Goal: Obtain resource: Obtain resource

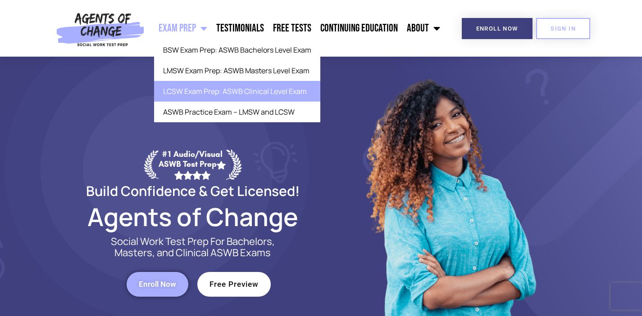
click at [197, 94] on link "LCSW Exam Prep: ASWB Clinical Level Exam" at bounding box center [237, 91] width 166 height 21
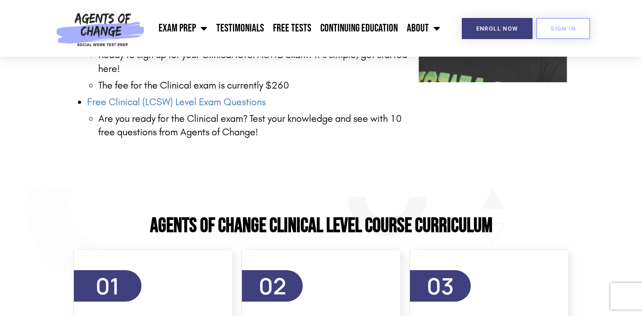
scroll to position [1351, 0]
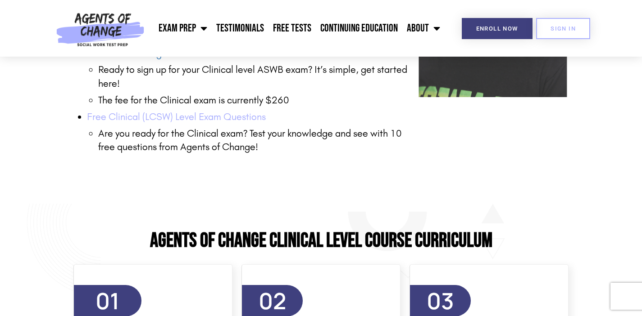
click at [228, 118] on link "Free Clinical (LCSW) Level Exam Questions" at bounding box center [176, 117] width 179 height 12
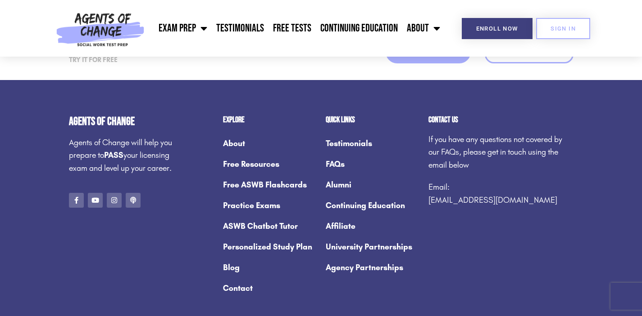
scroll to position [3412, 0]
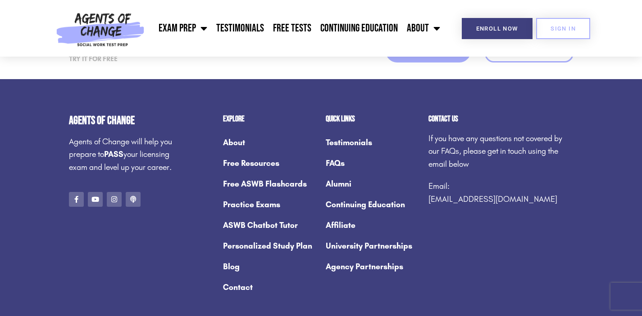
click at [252, 164] on link "Free Resources" at bounding box center [270, 163] width 94 height 21
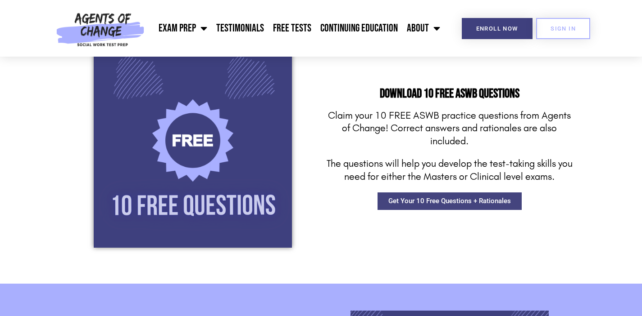
scroll to position [763, 0]
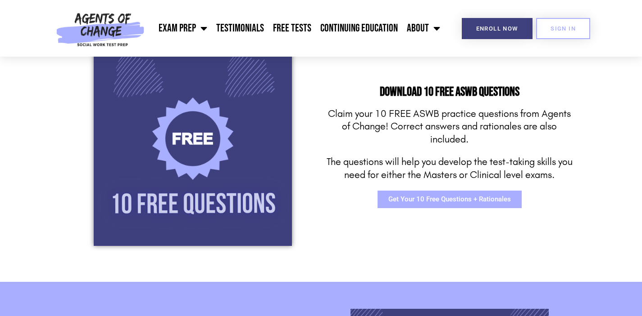
click at [397, 203] on link "Get Your 10 Free Questions + Rationales" at bounding box center [449, 200] width 144 height 18
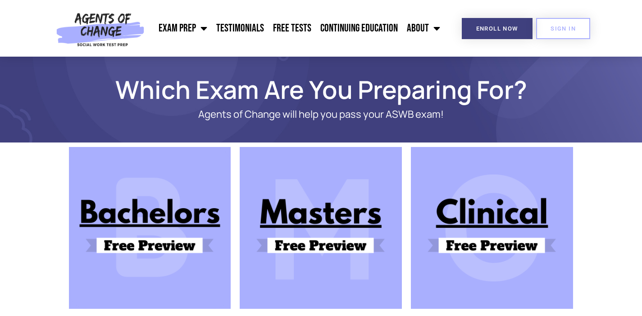
click at [463, 236] on img at bounding box center [492, 228] width 162 height 162
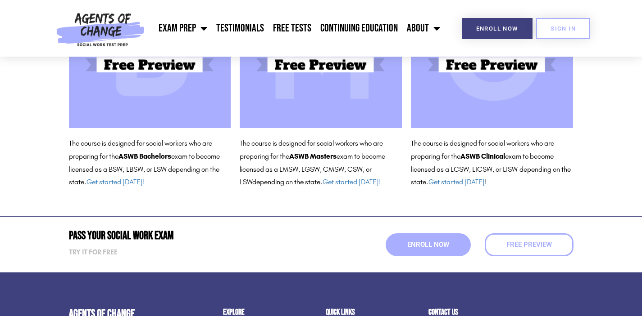
scroll to position [182, 0]
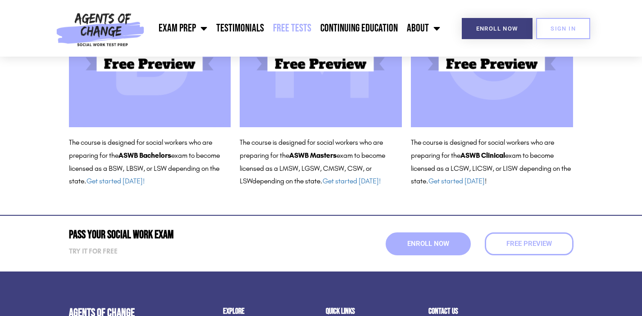
click at [308, 27] on link "Free Tests" at bounding box center [291, 28] width 47 height 23
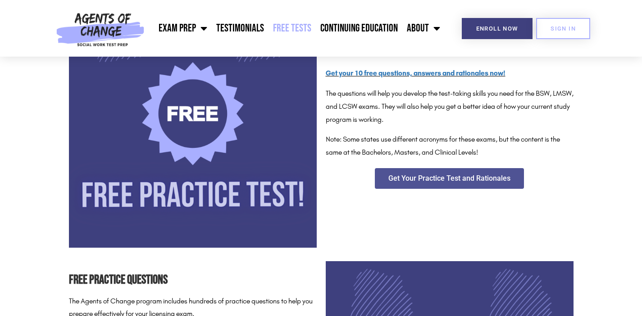
scroll to position [200, 0]
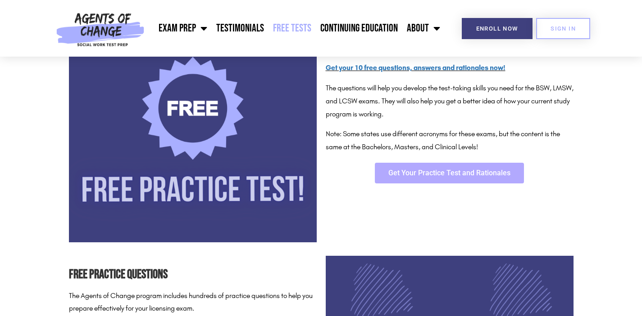
click at [425, 180] on link "Get Your Practice Test and Rationales" at bounding box center [449, 173] width 149 height 21
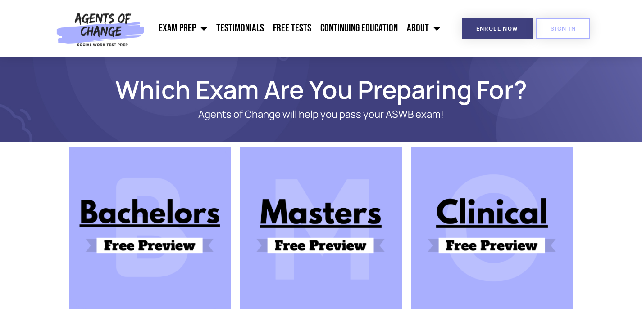
click at [465, 230] on img at bounding box center [492, 228] width 162 height 162
